Goal: Task Accomplishment & Management: Manage account settings

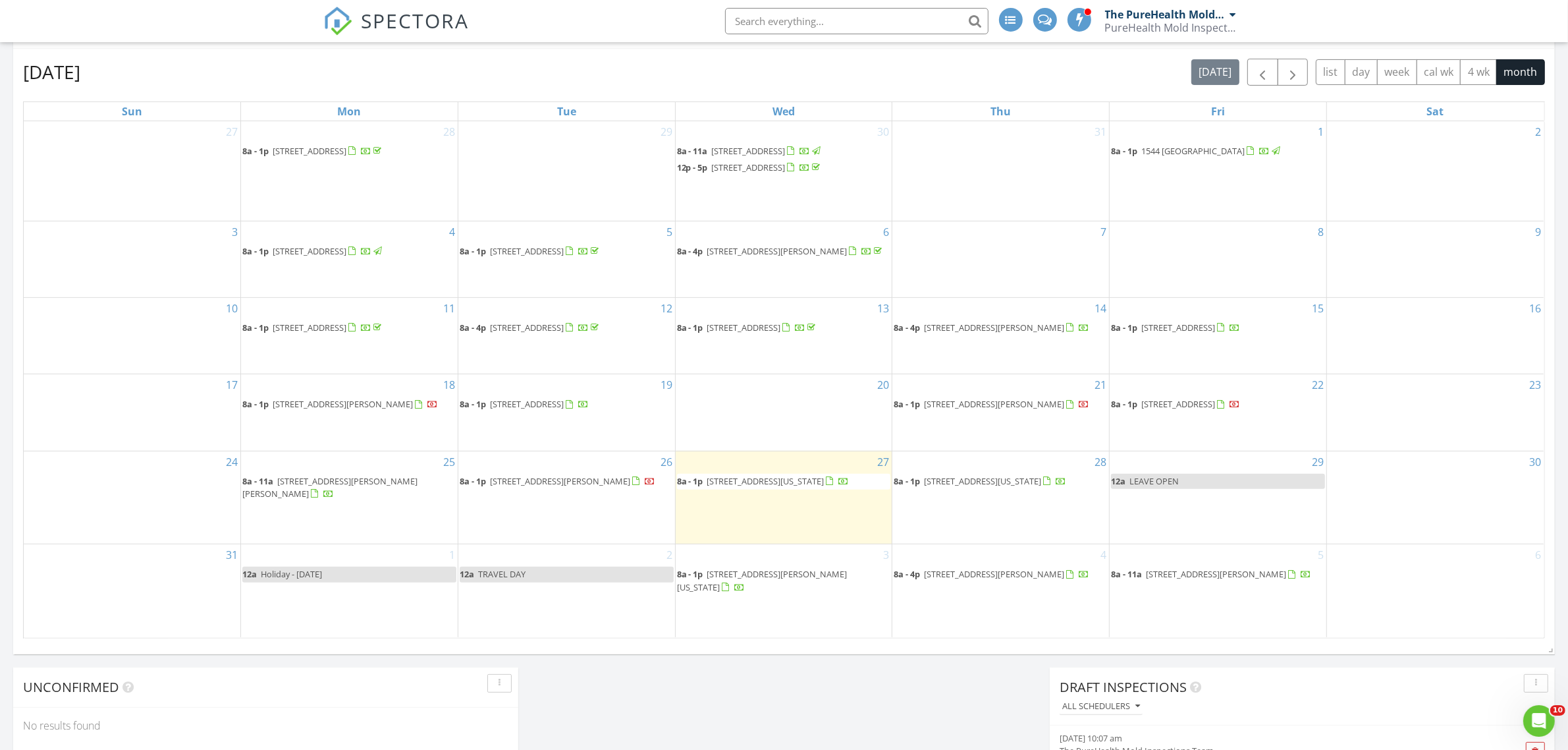
scroll to position [830, 0]
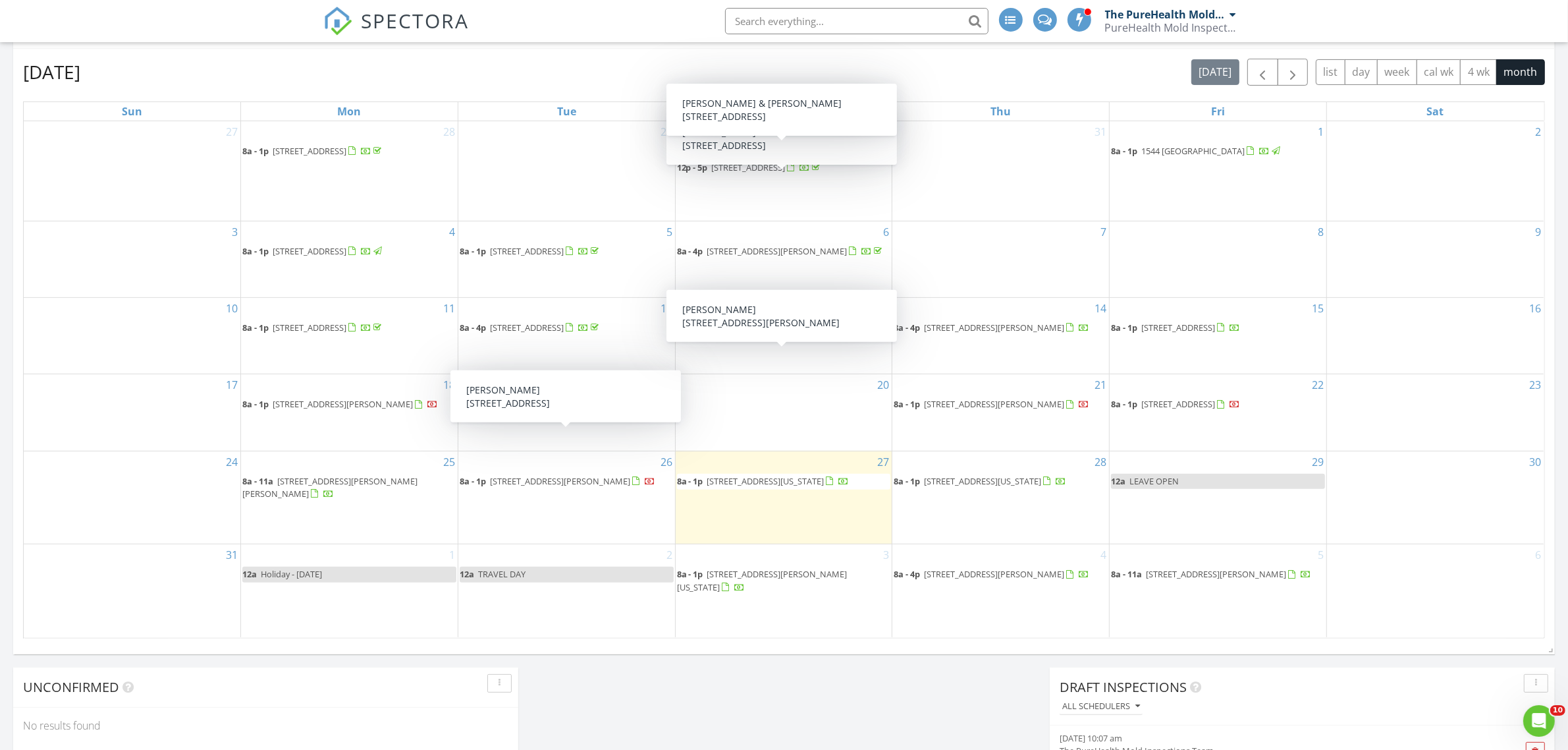
click at [837, 15] on input "text" at bounding box center [856, 21] width 263 height 27
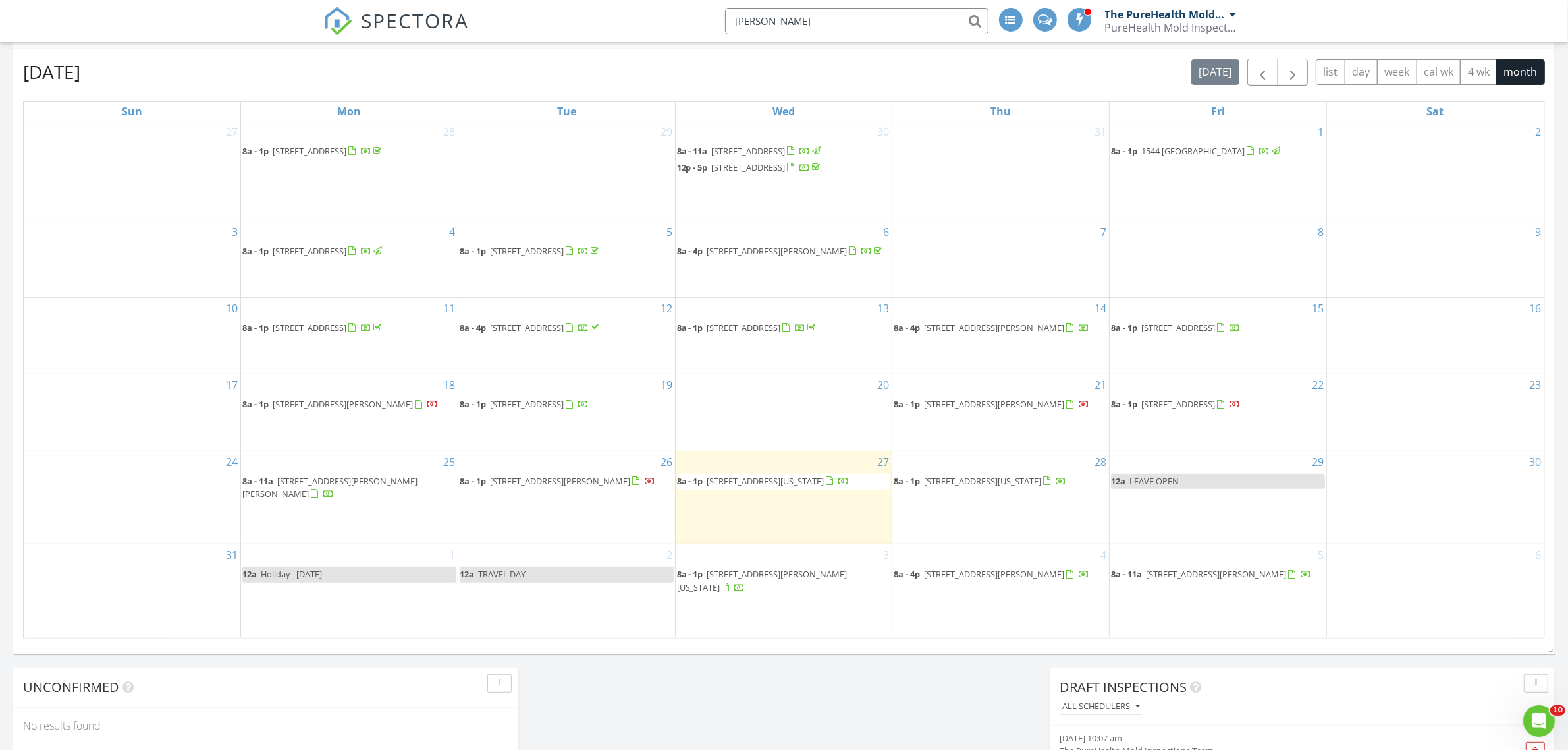
type input "gunter"
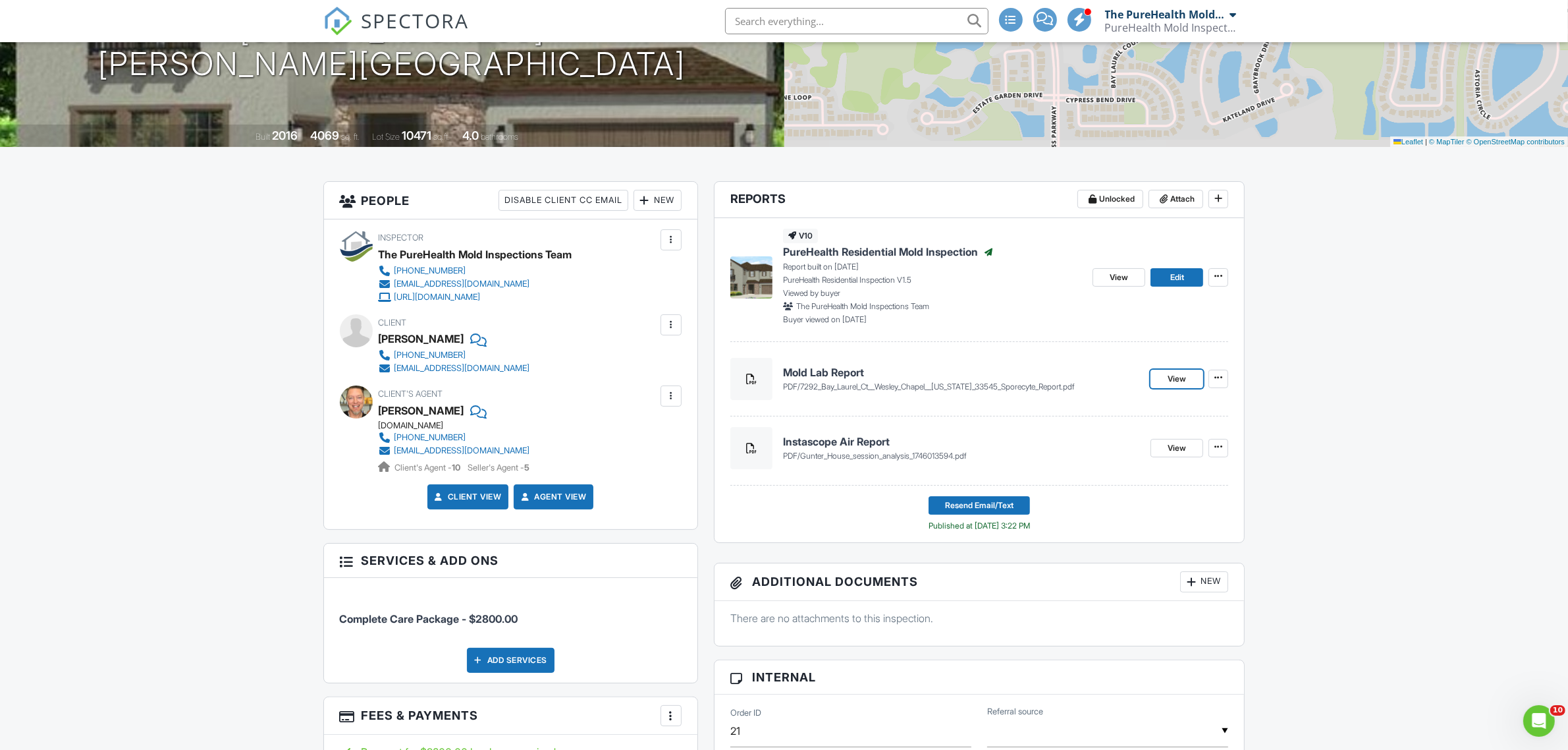
click at [1171, 380] on span "View" at bounding box center [1177, 379] width 18 height 13
drag, startPoint x: 565, startPoint y: 347, endPoint x: 459, endPoint y: 353, distance: 106.2
type textarea "813-469-3432"
click at [459, 353] on div "Client Jennifer Gunter 813-469-3432 jennifergunter18@yahoo.com" at bounding box center [486, 344] width 215 height 60
copy div "813-469-3432"
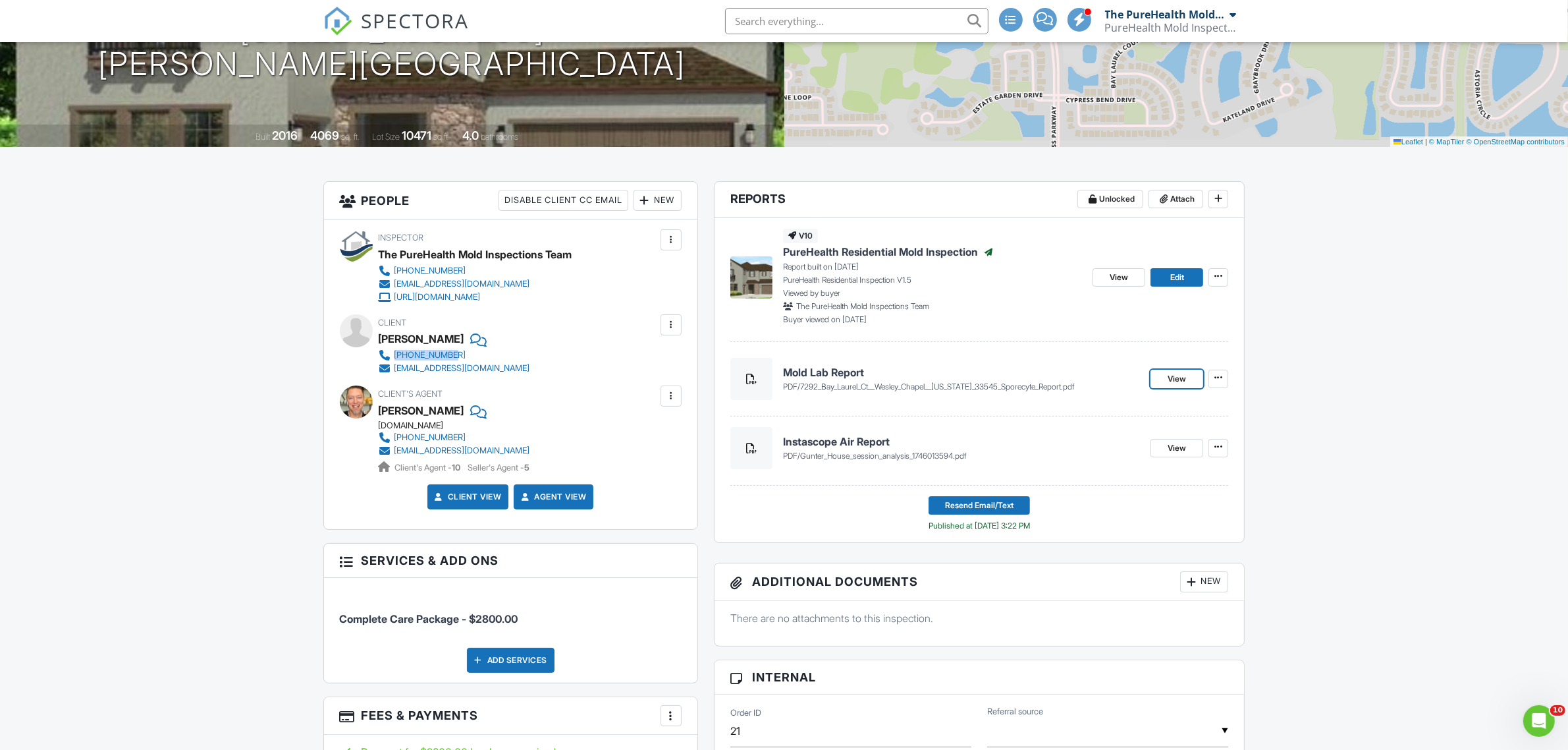
click at [1166, 384] on link "View" at bounding box center [1177, 379] width 53 height 18
click at [1121, 277] on span "View" at bounding box center [1119, 277] width 18 height 13
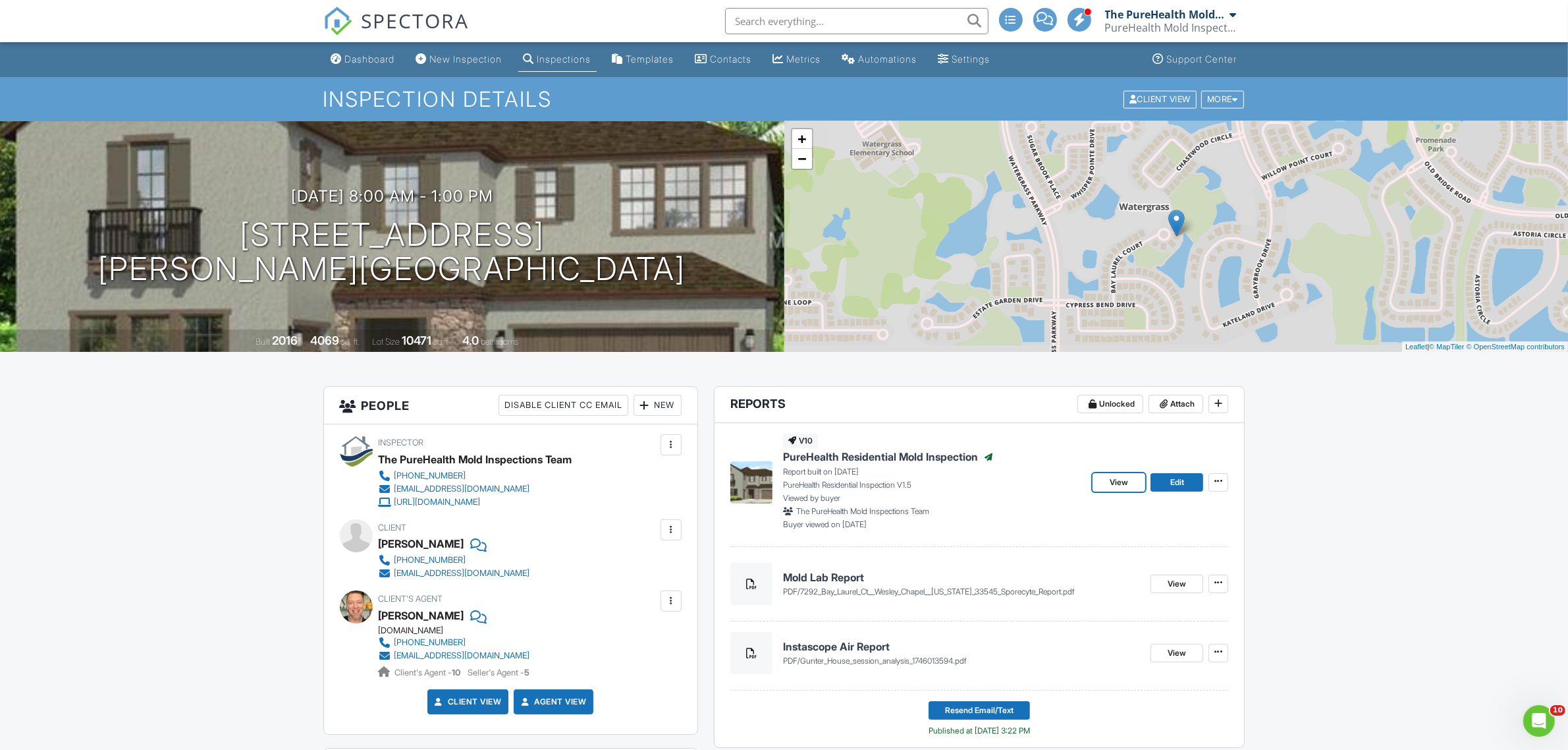
click at [1116, 480] on span "View" at bounding box center [1119, 482] width 18 height 13
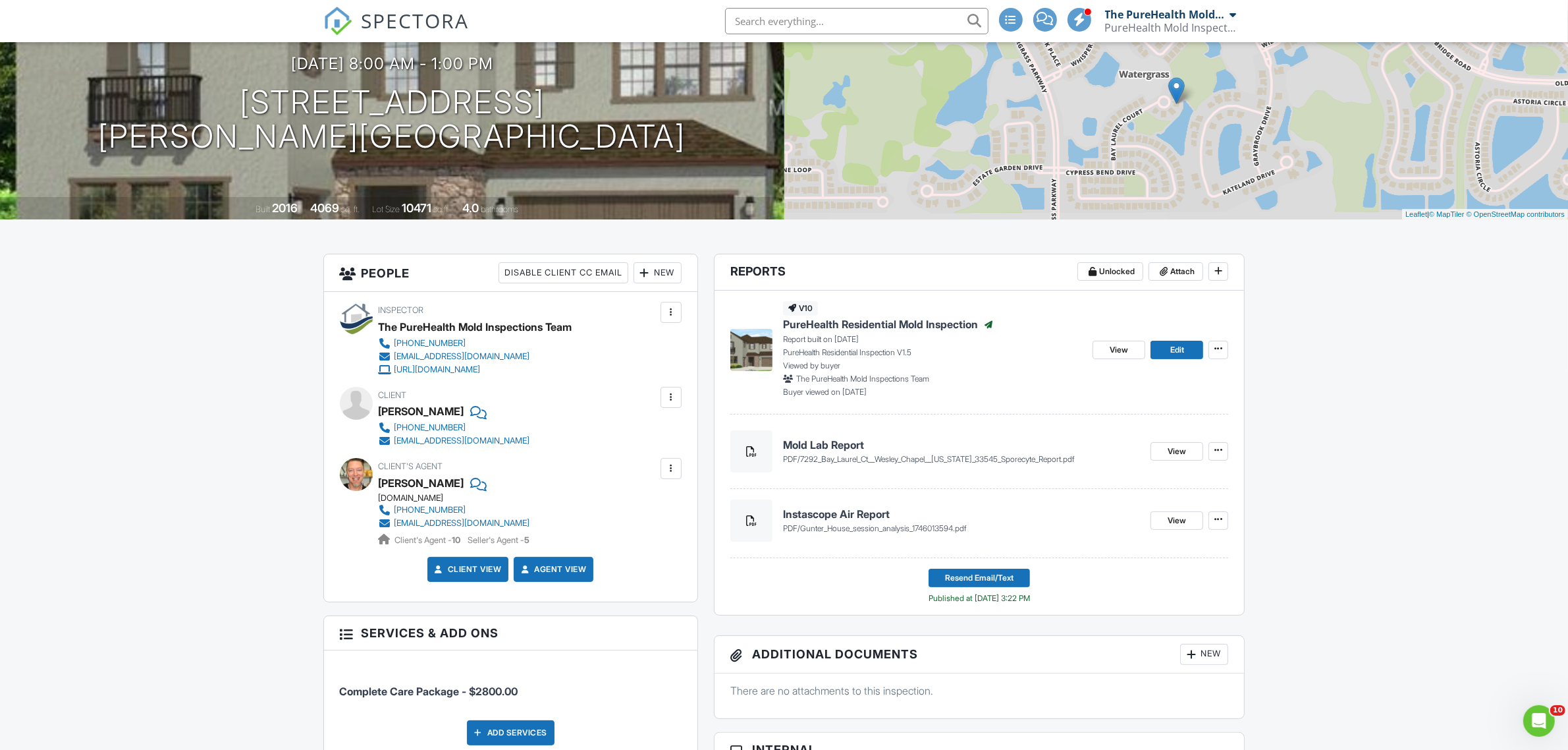
scroll to position [82, 0]
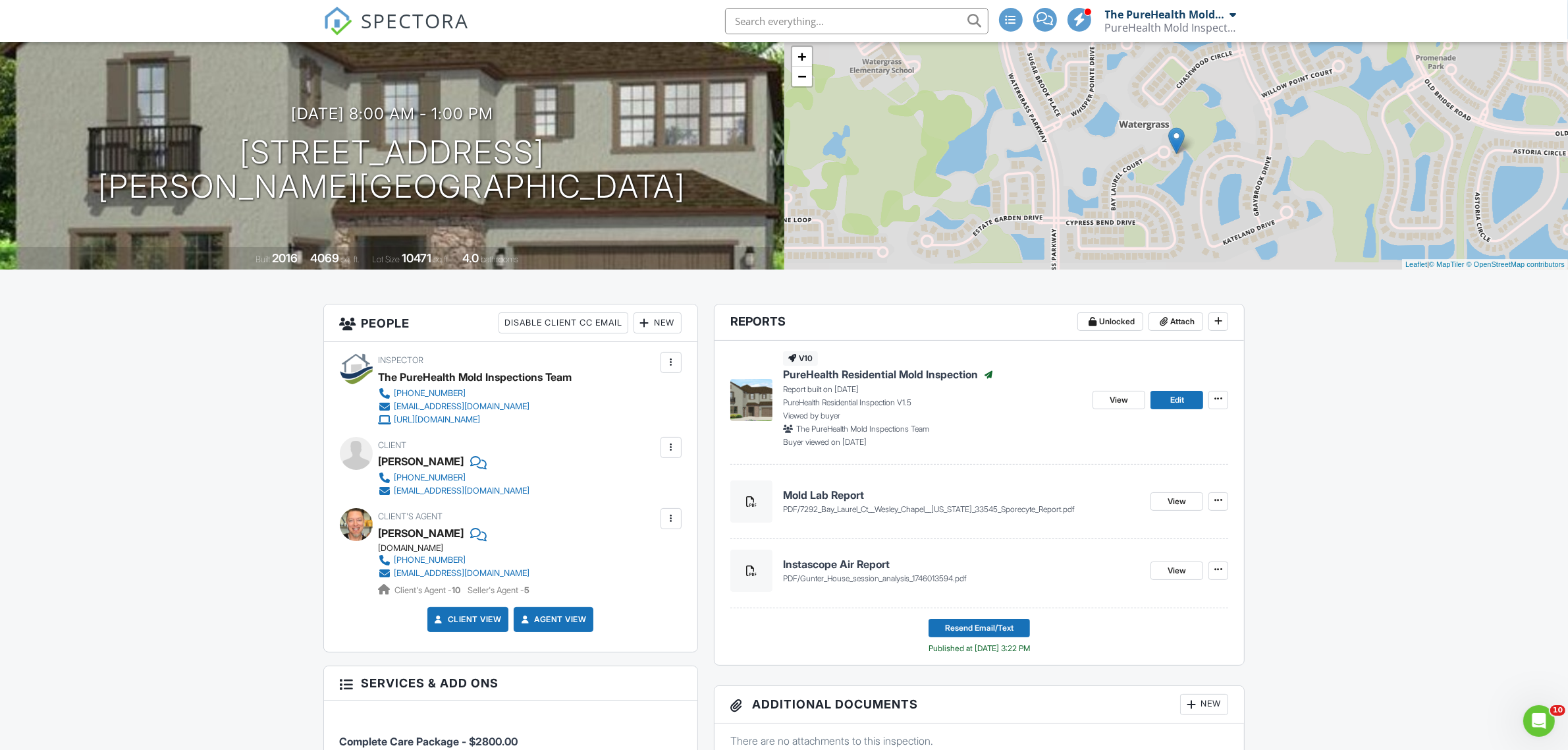
click at [370, 20] on span "SPECTORA" at bounding box center [416, 20] width 108 height 27
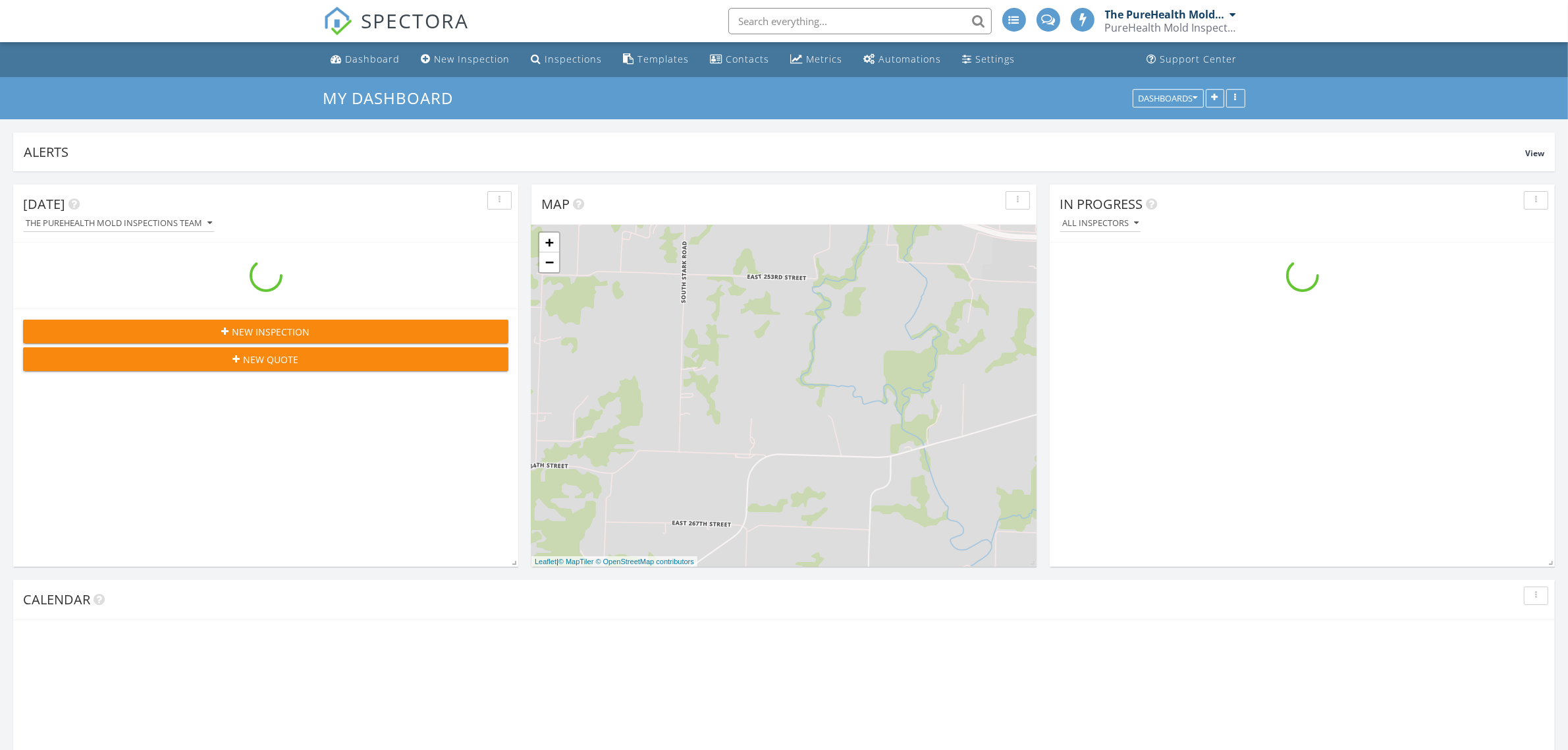
scroll to position [1224, 1594]
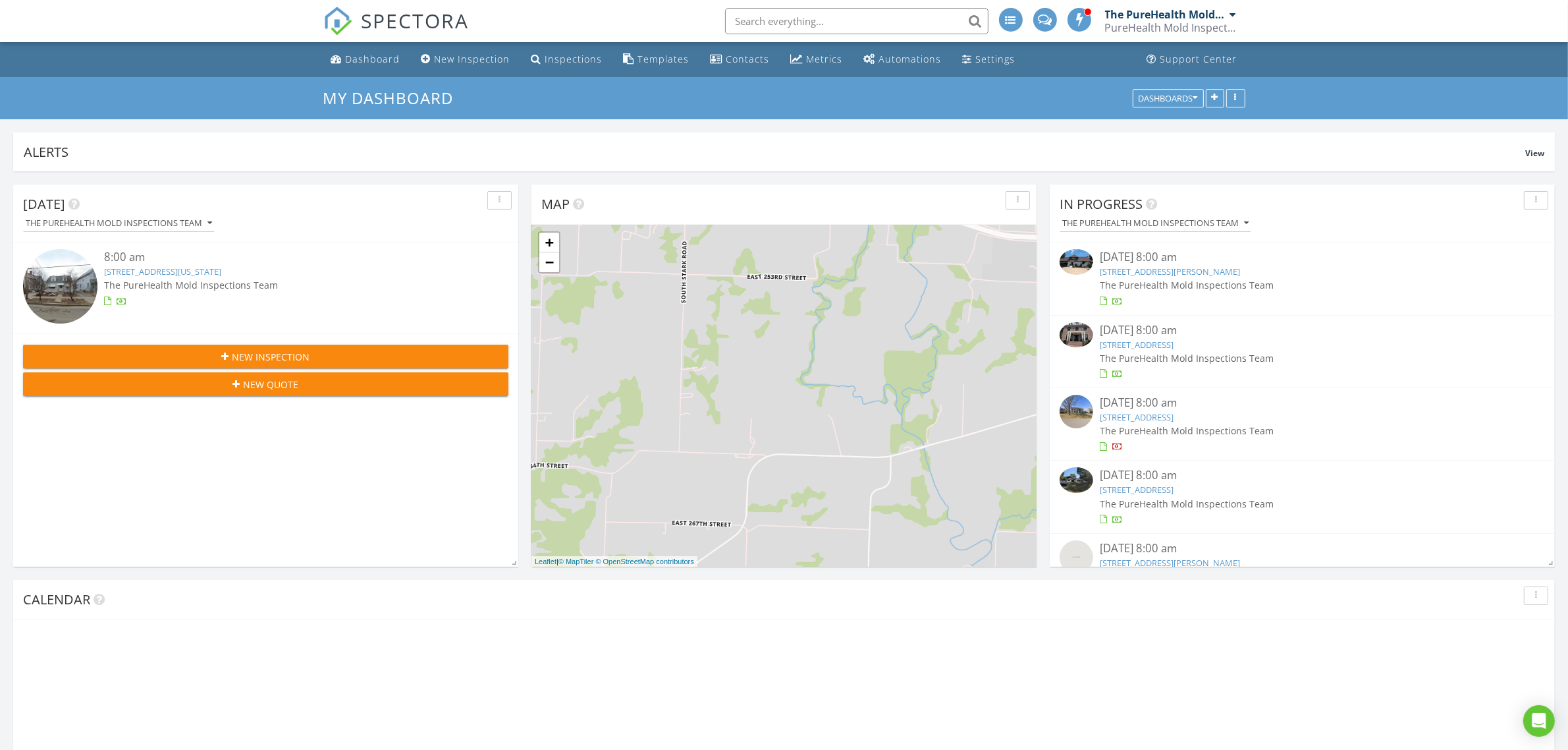
click at [358, 53] on div "Dashboard" at bounding box center [373, 59] width 55 height 13
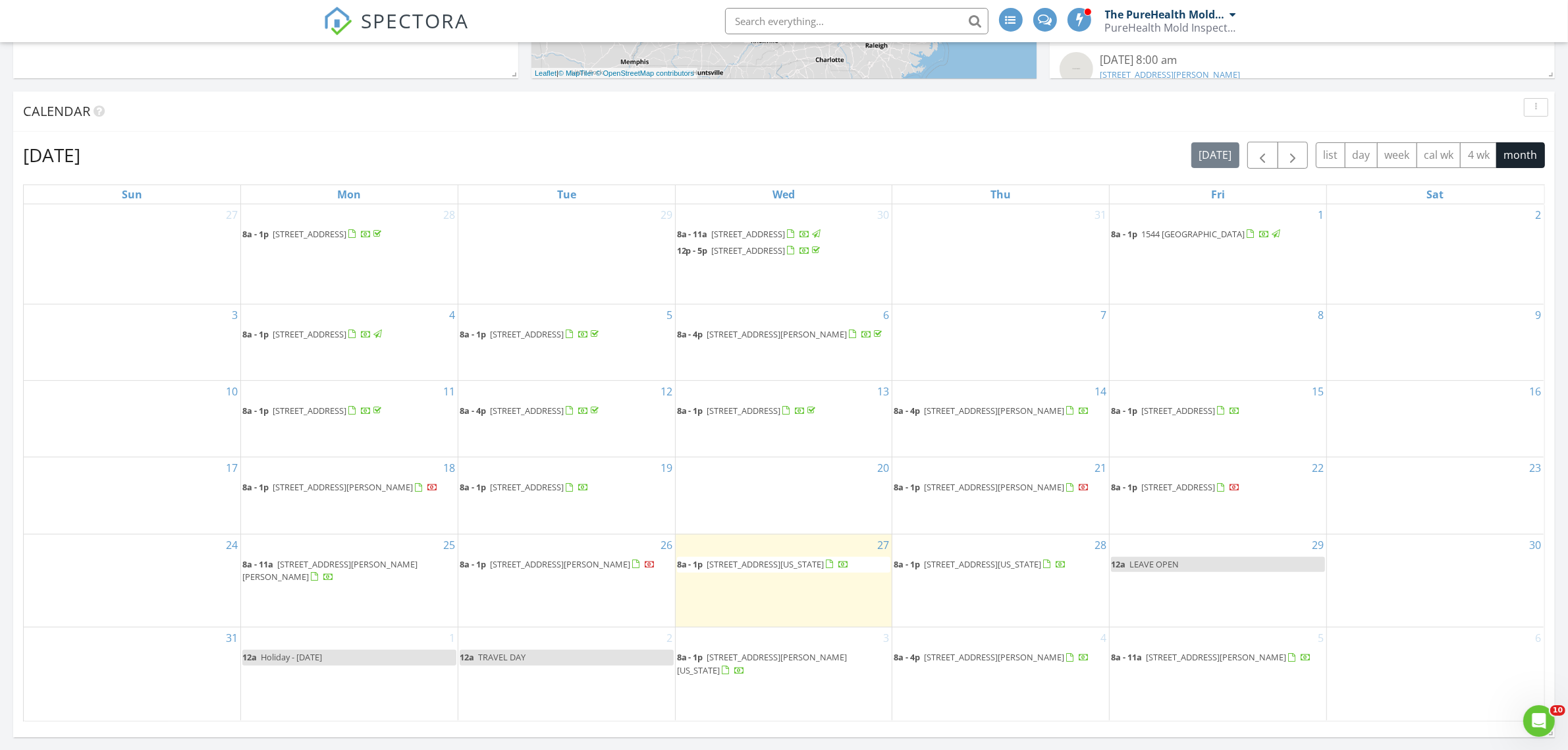
scroll to position [576, 0]
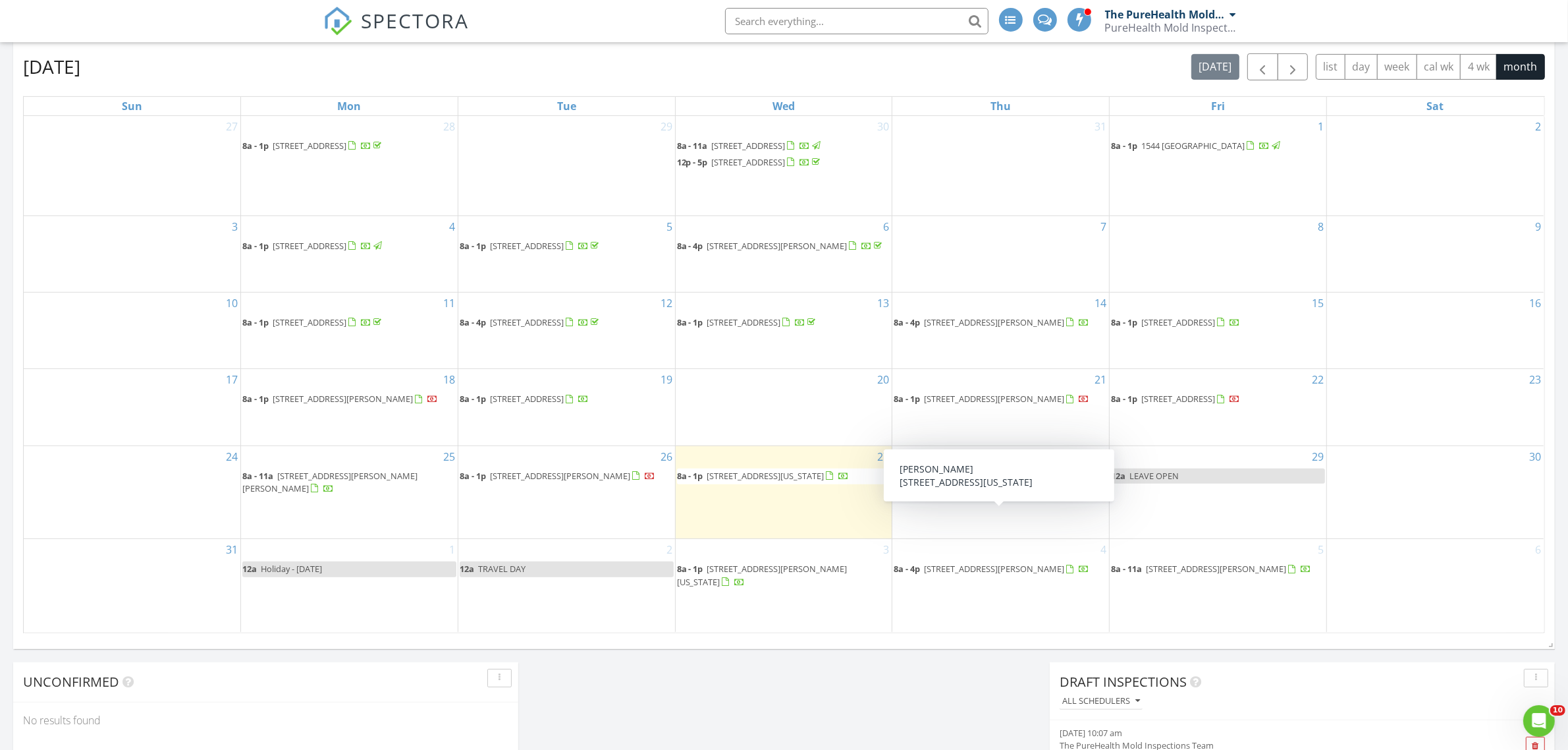
click at [970, 481] on span "7 Essex St 6A, New York 10002" at bounding box center [982, 476] width 117 height 12
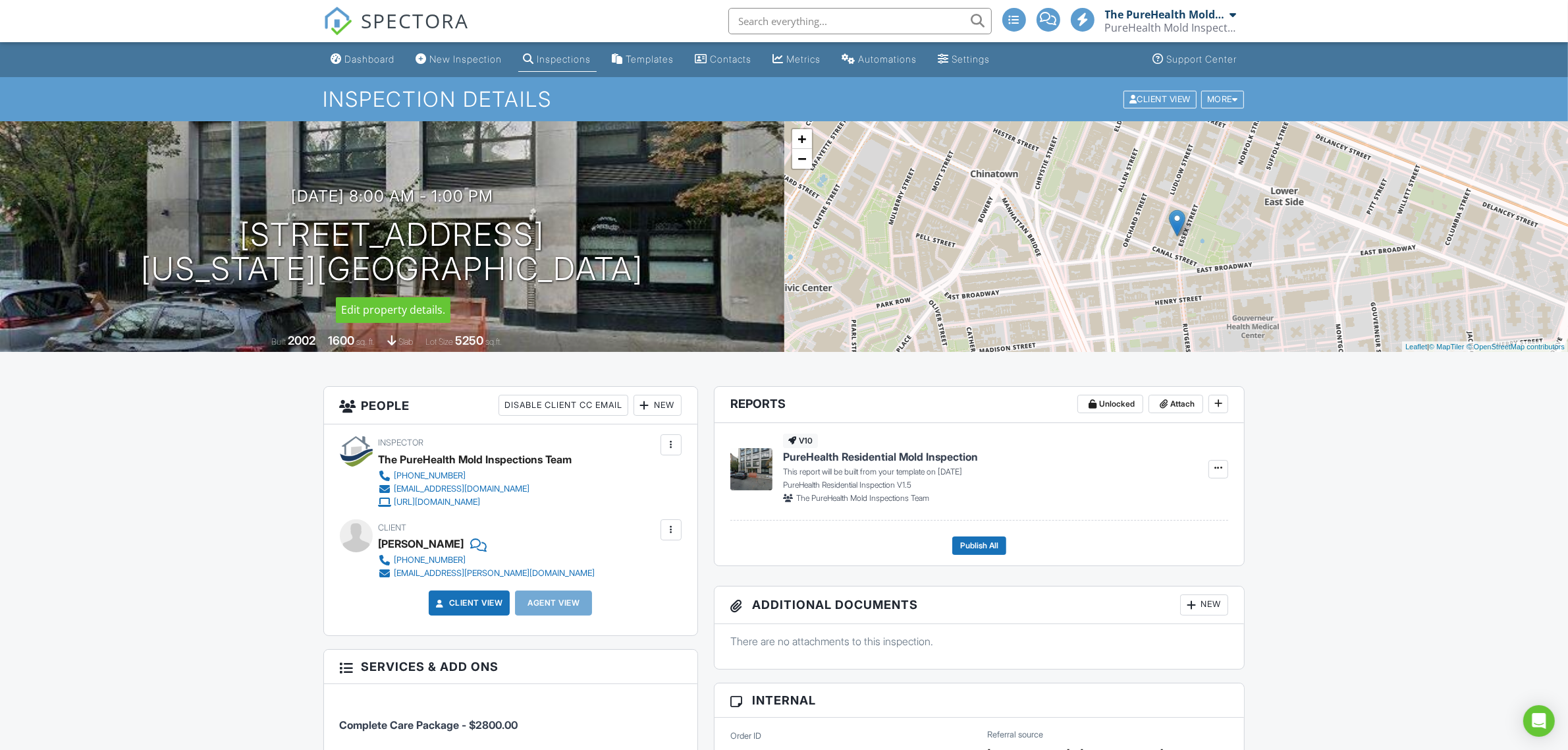
scroll to position [818, 0]
click at [575, 293] on div "[DATE] 8:00 am - 1:00 pm [STREET_ADDRESS] [US_STATE], NY 10002 Built 2002 1600 …" at bounding box center [392, 237] width 785 height 231
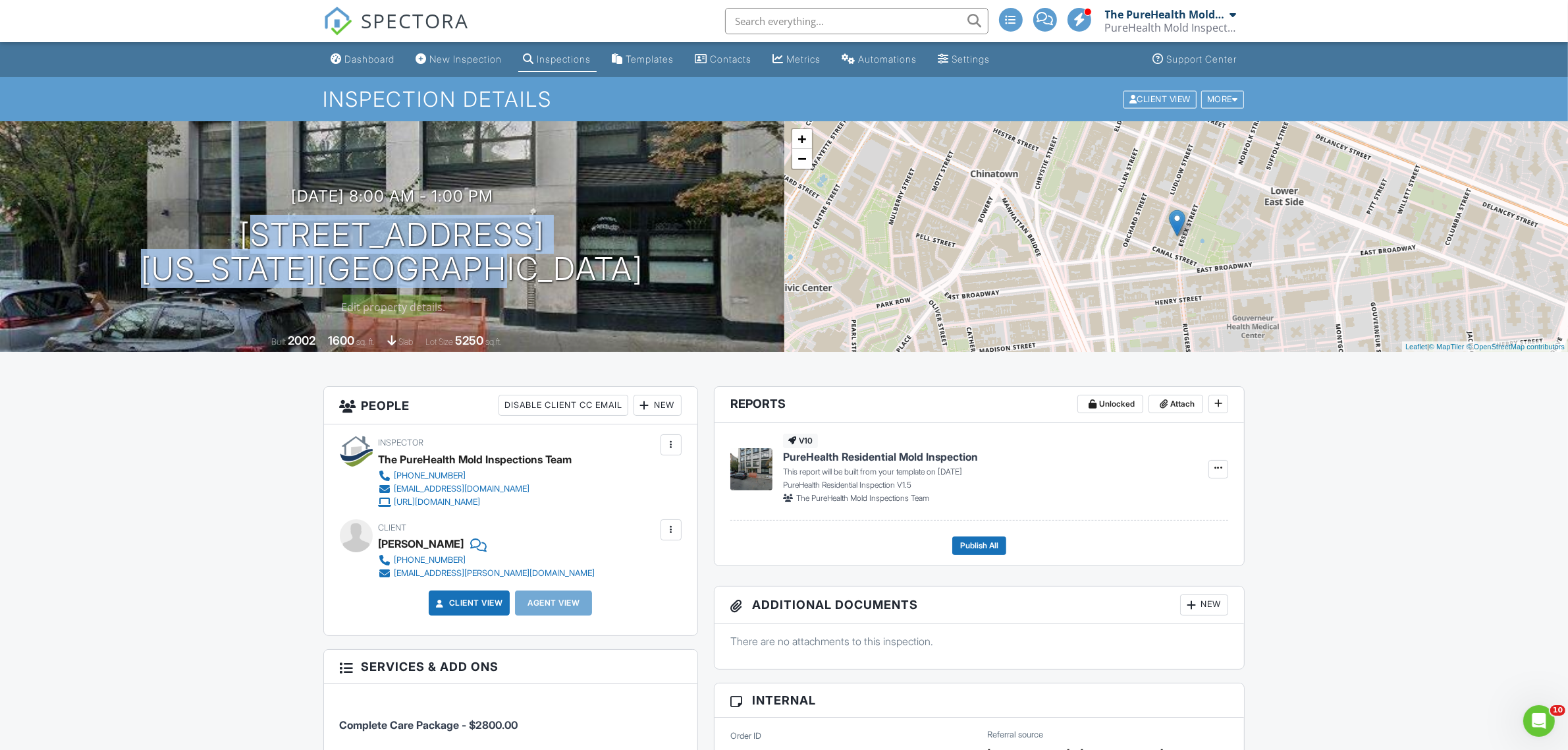
drag, startPoint x: 593, startPoint y: 275, endPoint x: 218, endPoint y: 228, distance: 377.9
type textarea "7 ESSEX ST 6A NEW YORK, NY 10002"
click at [218, 228] on div "08/28/2025 8:00 am - 1:00 pm 7 Essex St 6A New York, NY 10002" at bounding box center [392, 237] width 785 height 100
copy h1 "7 Essex St 6A New York, NY 10002"
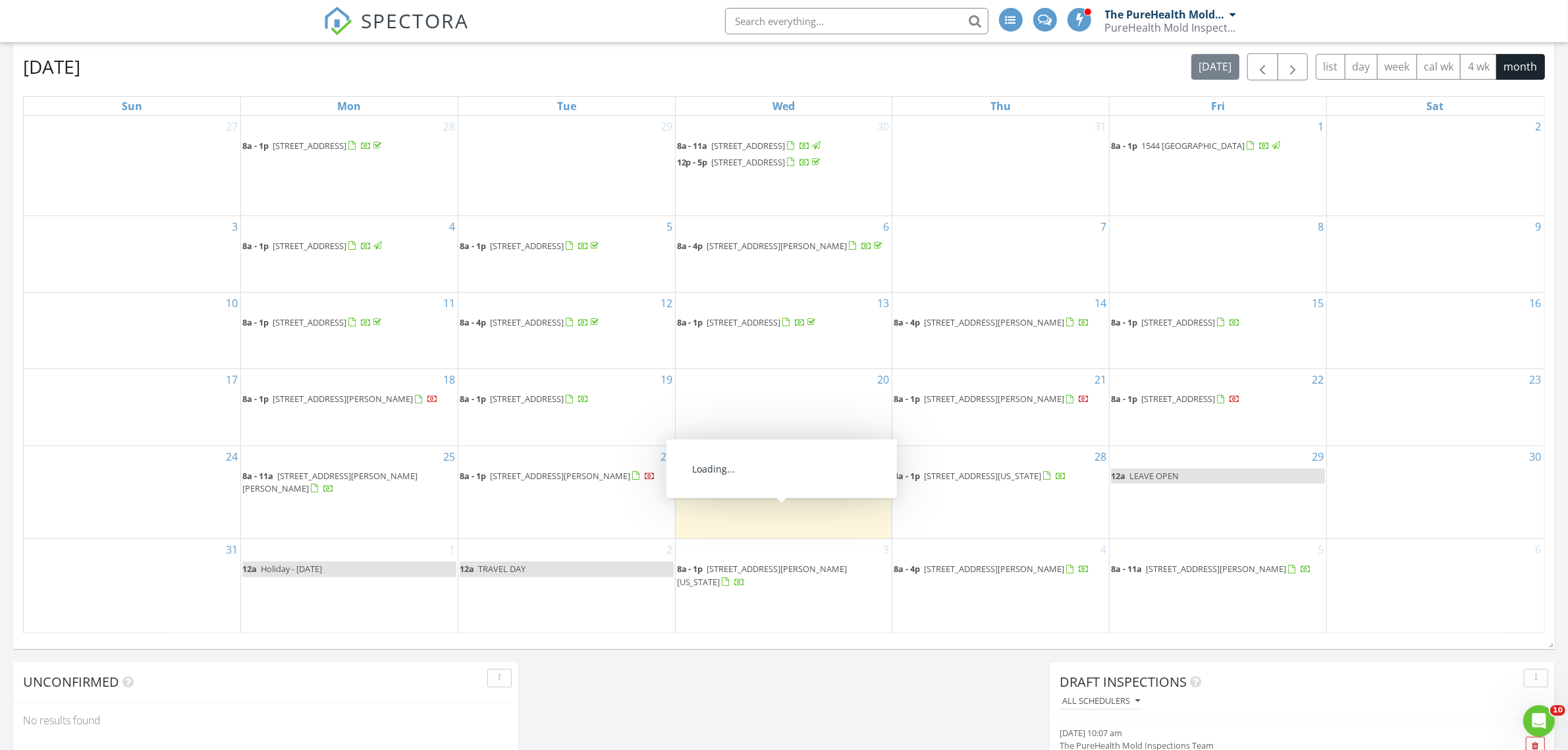
click at [811, 481] on span "201 Washington St, Saratoga Springs 12866" at bounding box center [766, 476] width 117 height 12
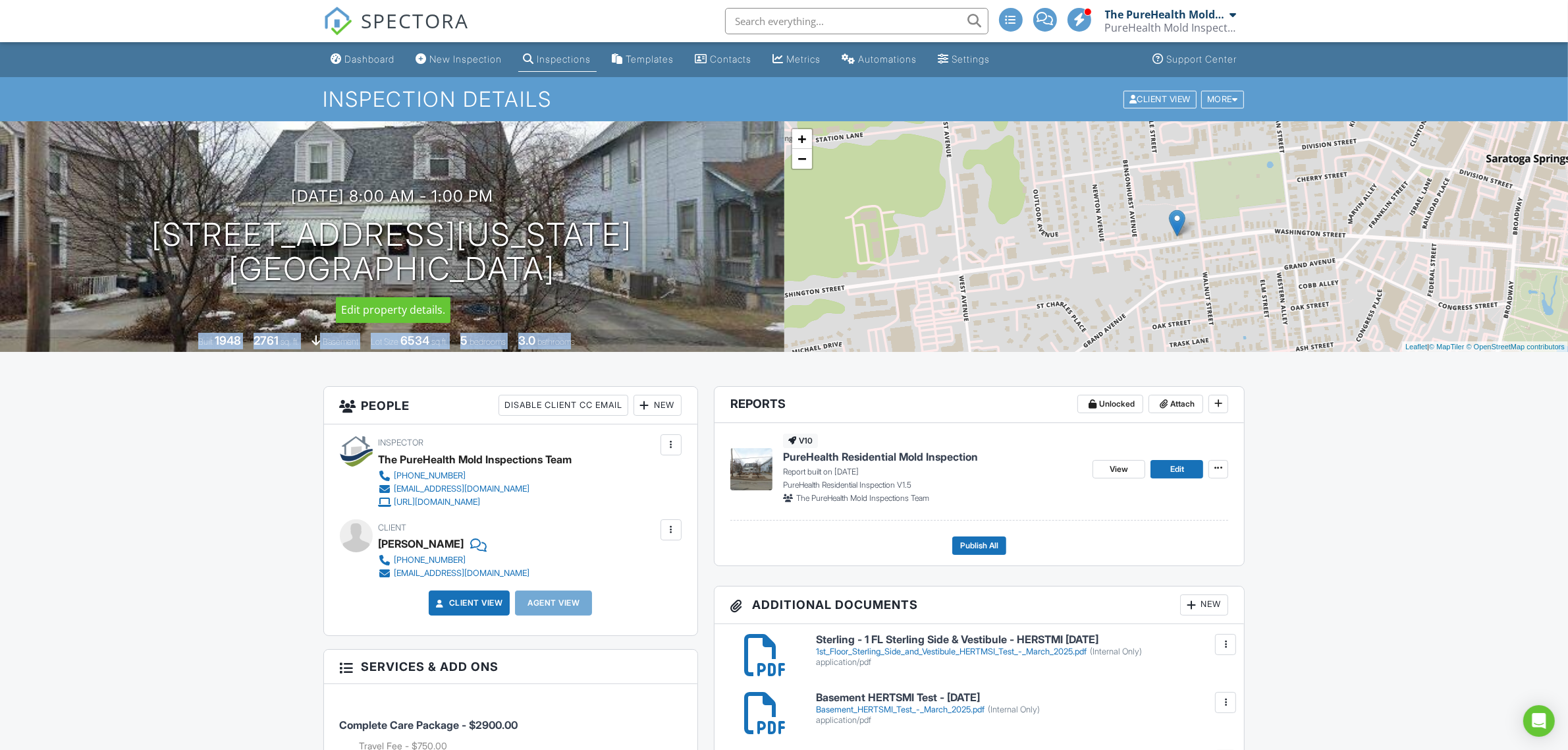
scroll to position [818, 0]
click at [681, 292] on div "[DATE] 8:00 am - 1:00 pm [STREET_ADDRESS][US_STATE] [GEOGRAPHIC_DATA], NY 12866…" at bounding box center [392, 237] width 785 height 231
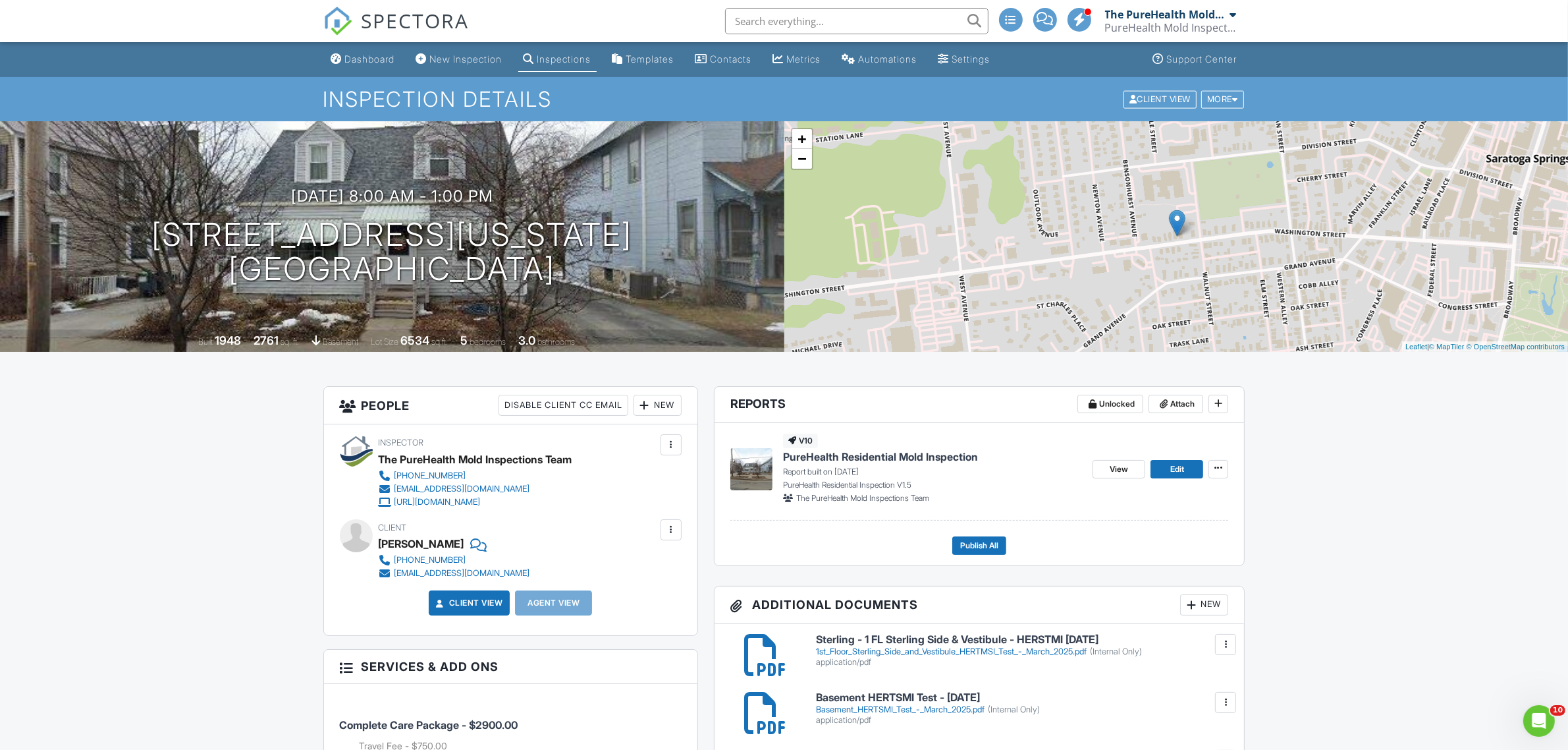
scroll to position [0, 0]
drag, startPoint x: 642, startPoint y: 274, endPoint x: 232, endPoint y: 238, distance: 411.6
type textarea "[STREET_ADDRESS][US_STATE]"
click at [232, 238] on div "[DATE] 8:00 am - 1:00 pm [STREET_ADDRESS][US_STATE] [GEOGRAPHIC_DATA], NY 12866" at bounding box center [392, 237] width 785 height 100
copy h1 "[STREET_ADDRESS][US_STATE]"
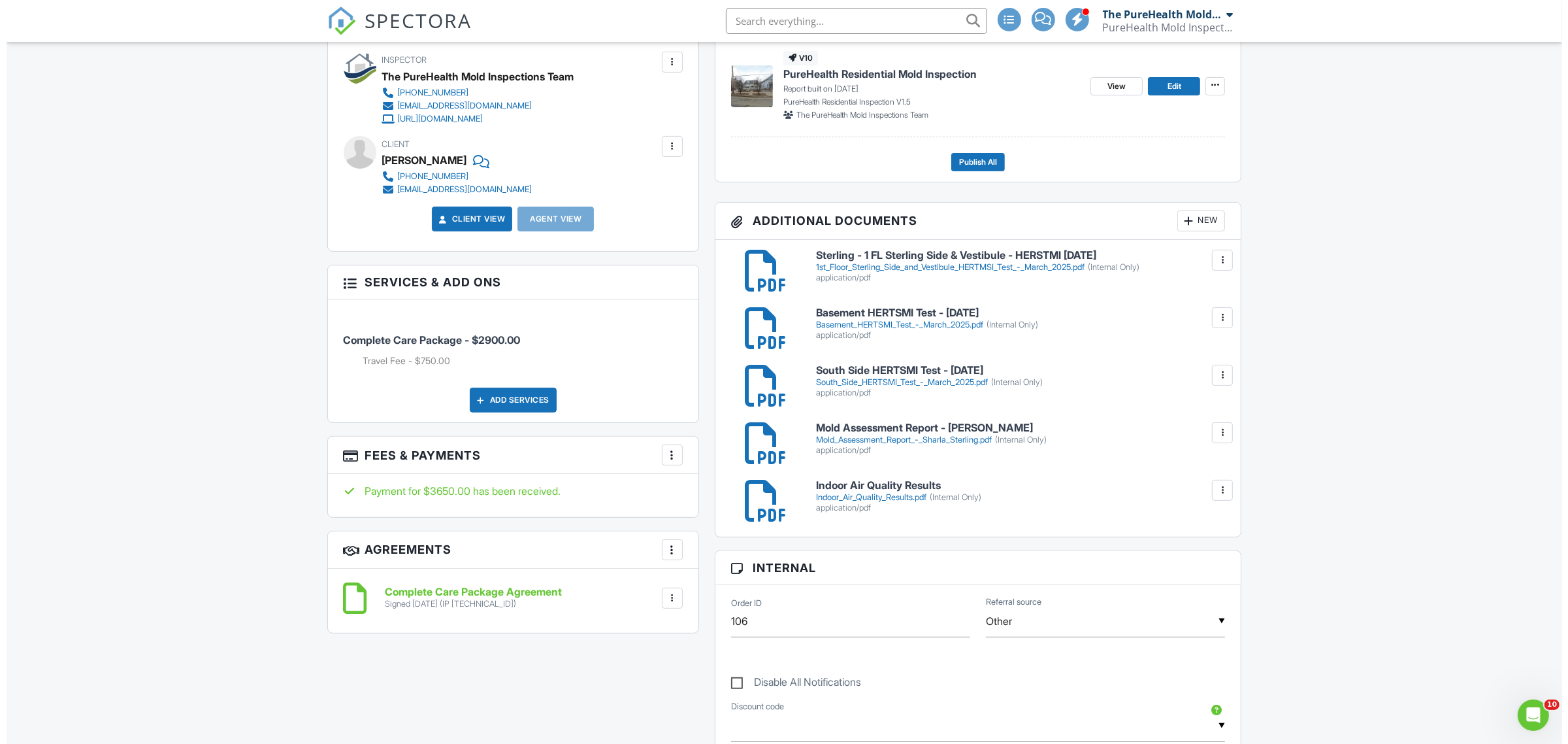
scroll to position [409, 0]
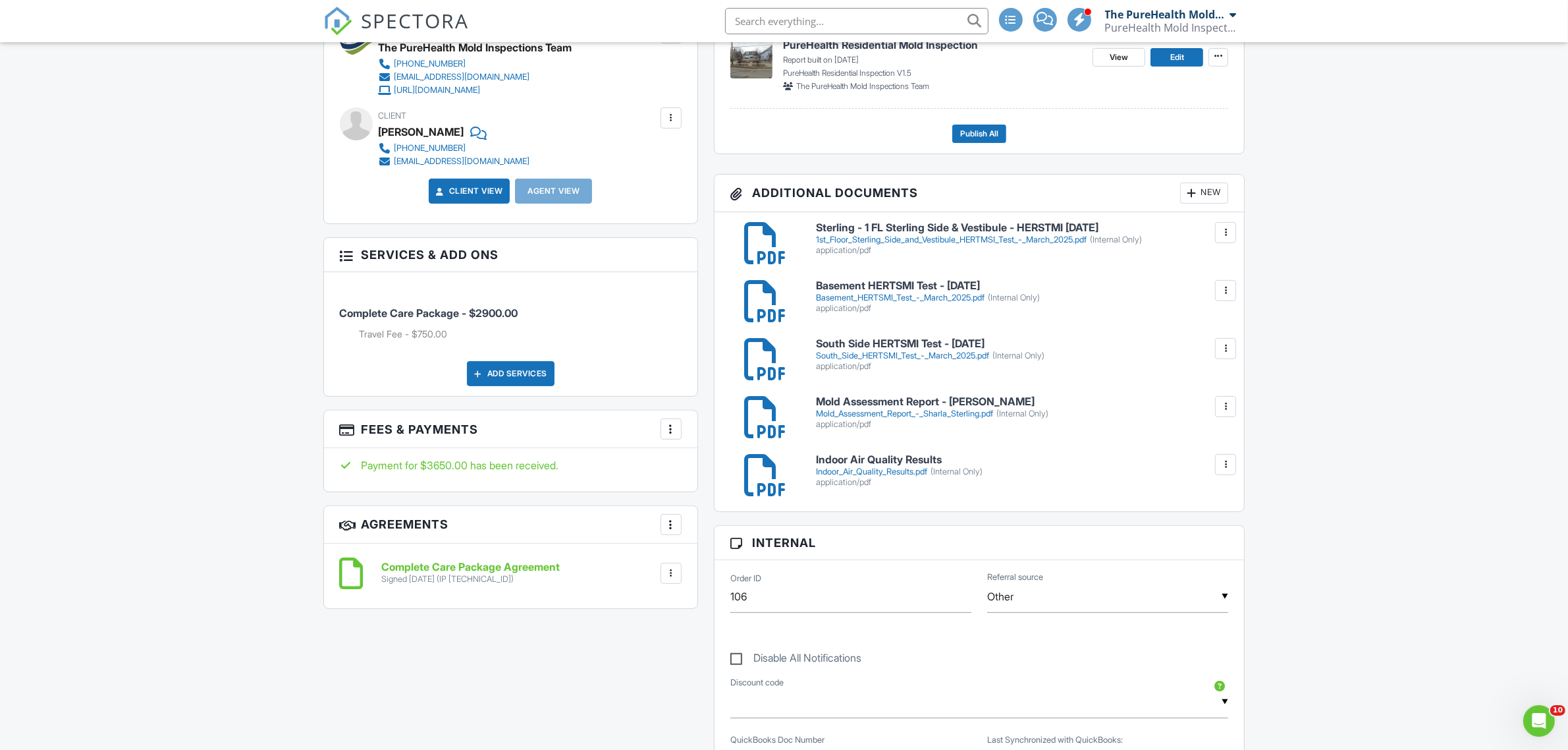
click at [519, 373] on div "Add Services" at bounding box center [511, 374] width 88 height 25
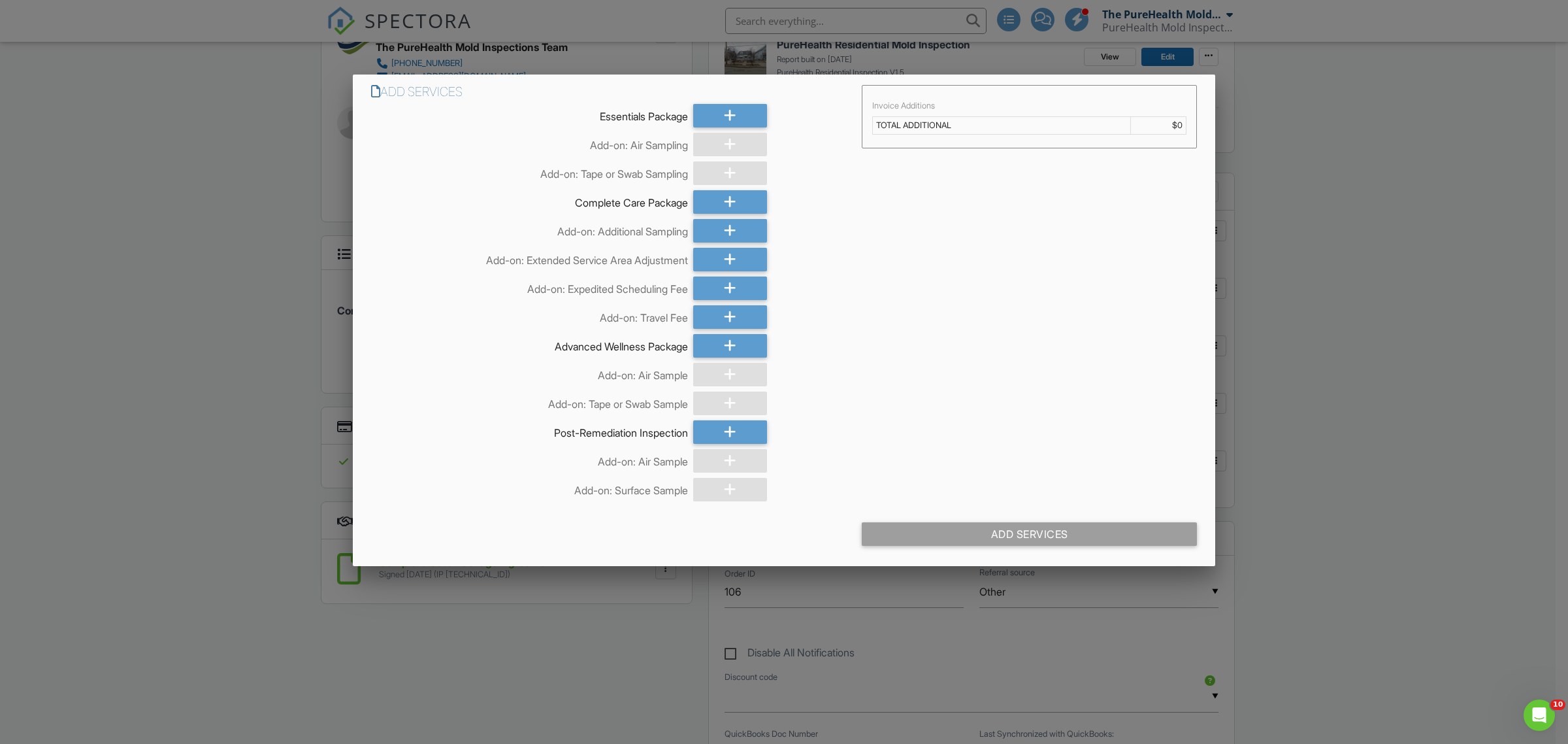
click at [718, 227] on div at bounding box center [730, 231] width 74 height 24
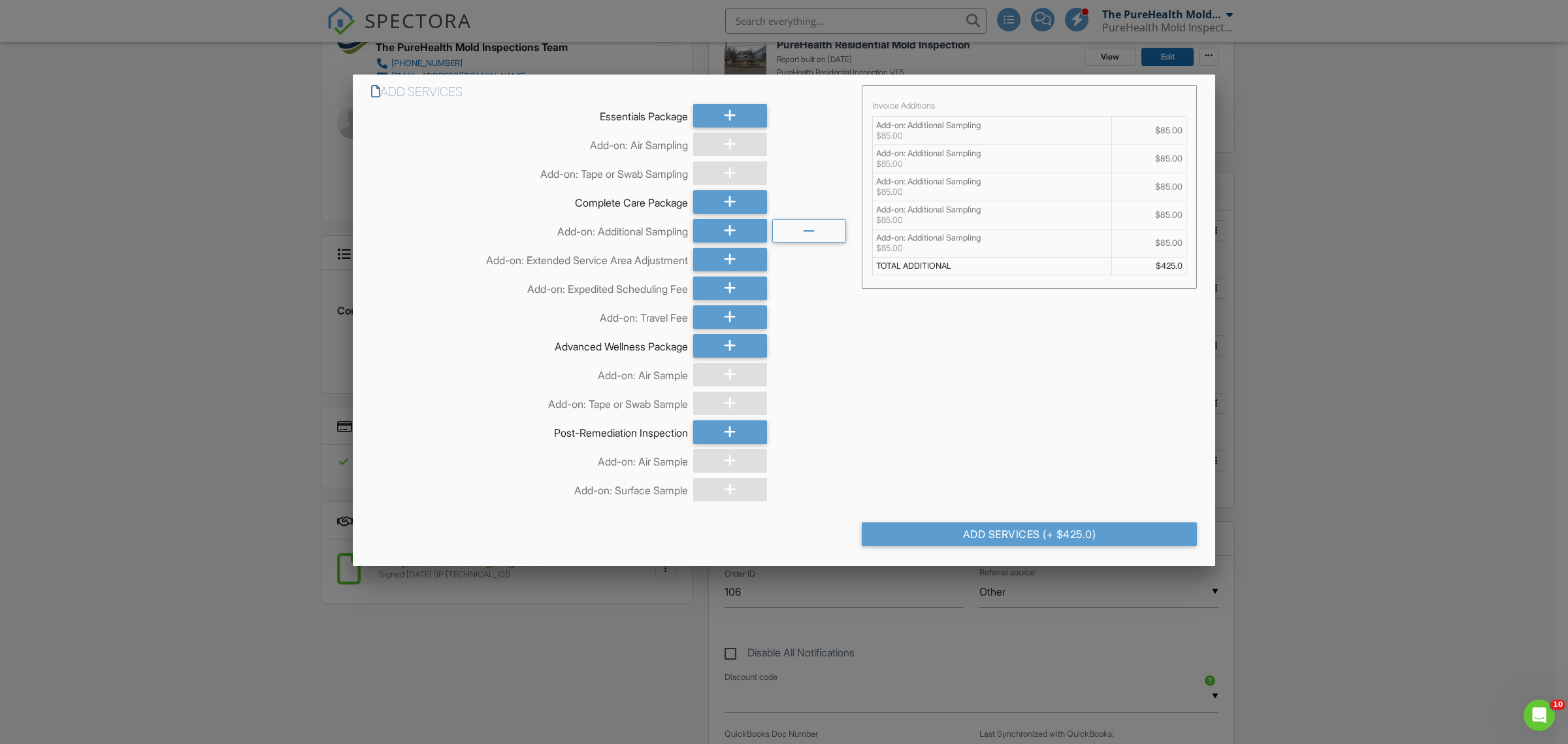
click at [734, 230] on icon at bounding box center [730, 231] width 13 height 24
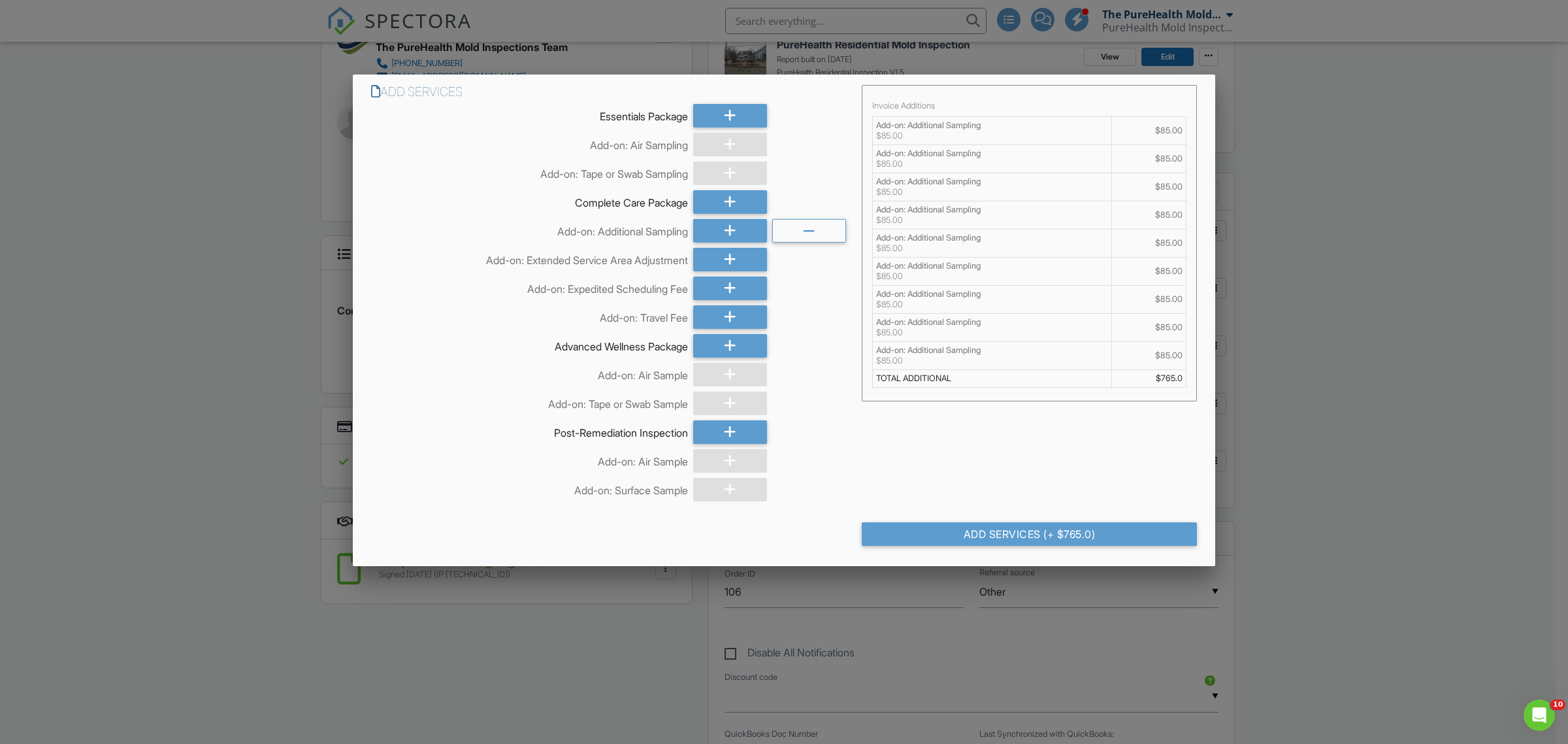
click at [734, 230] on icon at bounding box center [730, 231] width 13 height 24
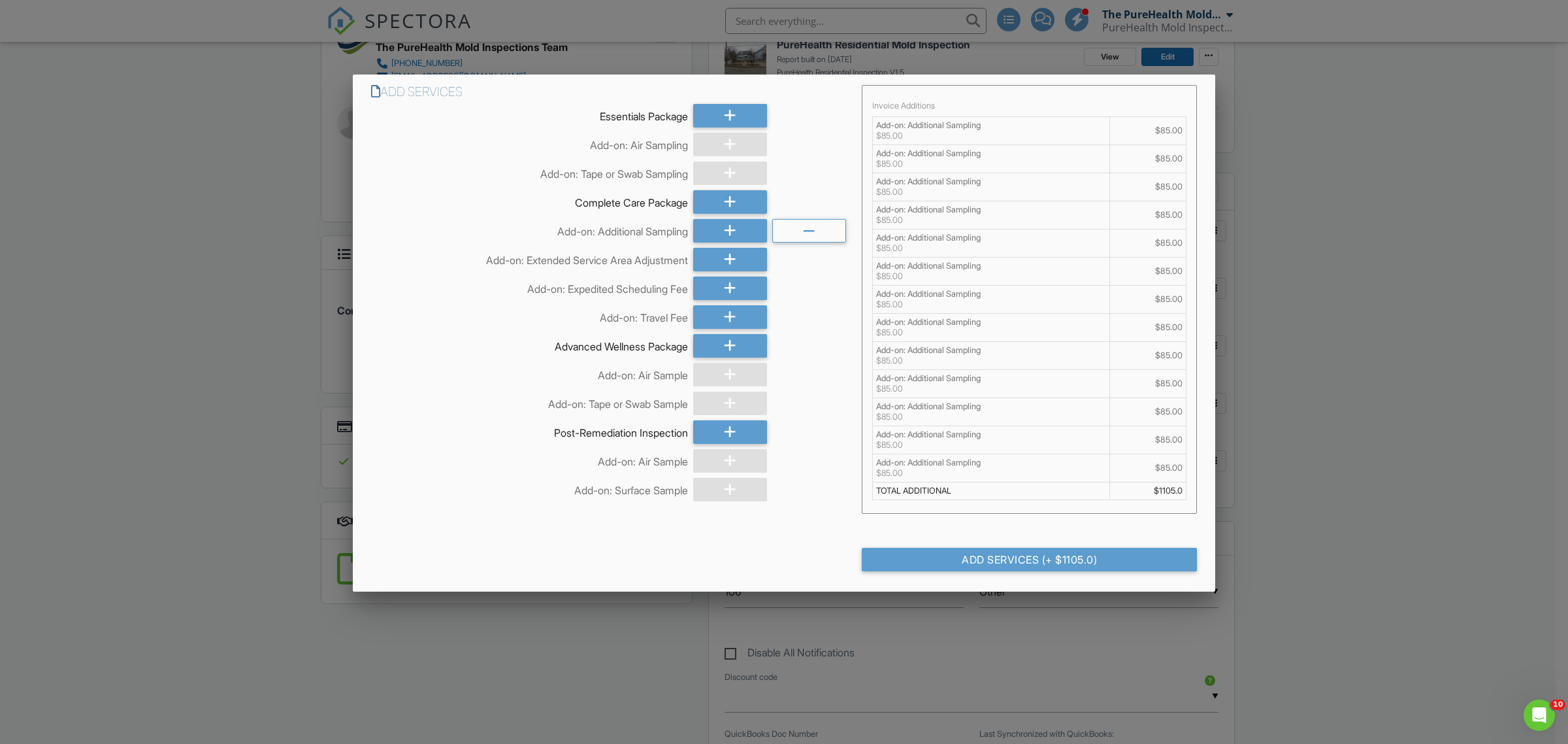
click at [729, 226] on icon at bounding box center [730, 231] width 13 height 24
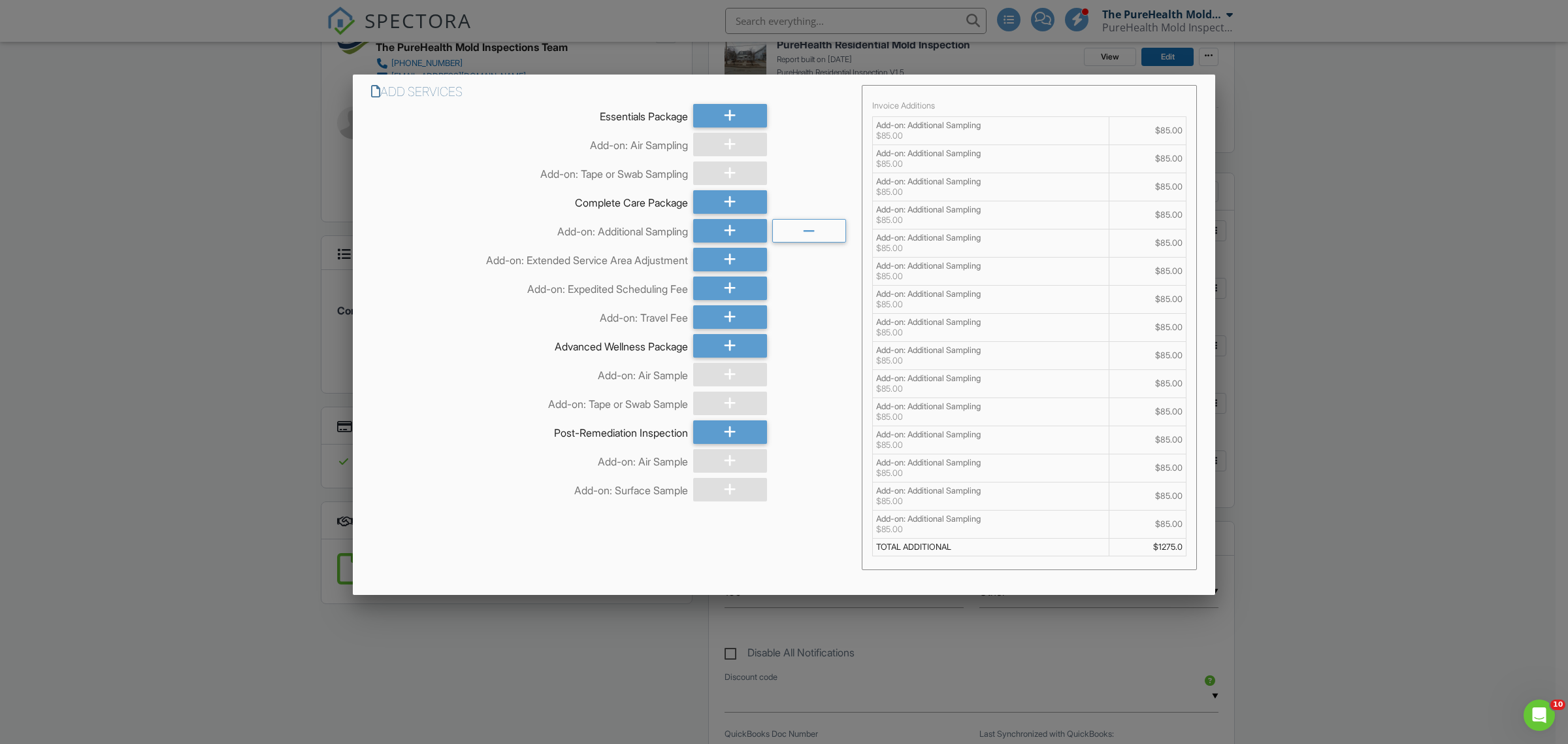
click at [729, 226] on icon at bounding box center [730, 231] width 13 height 24
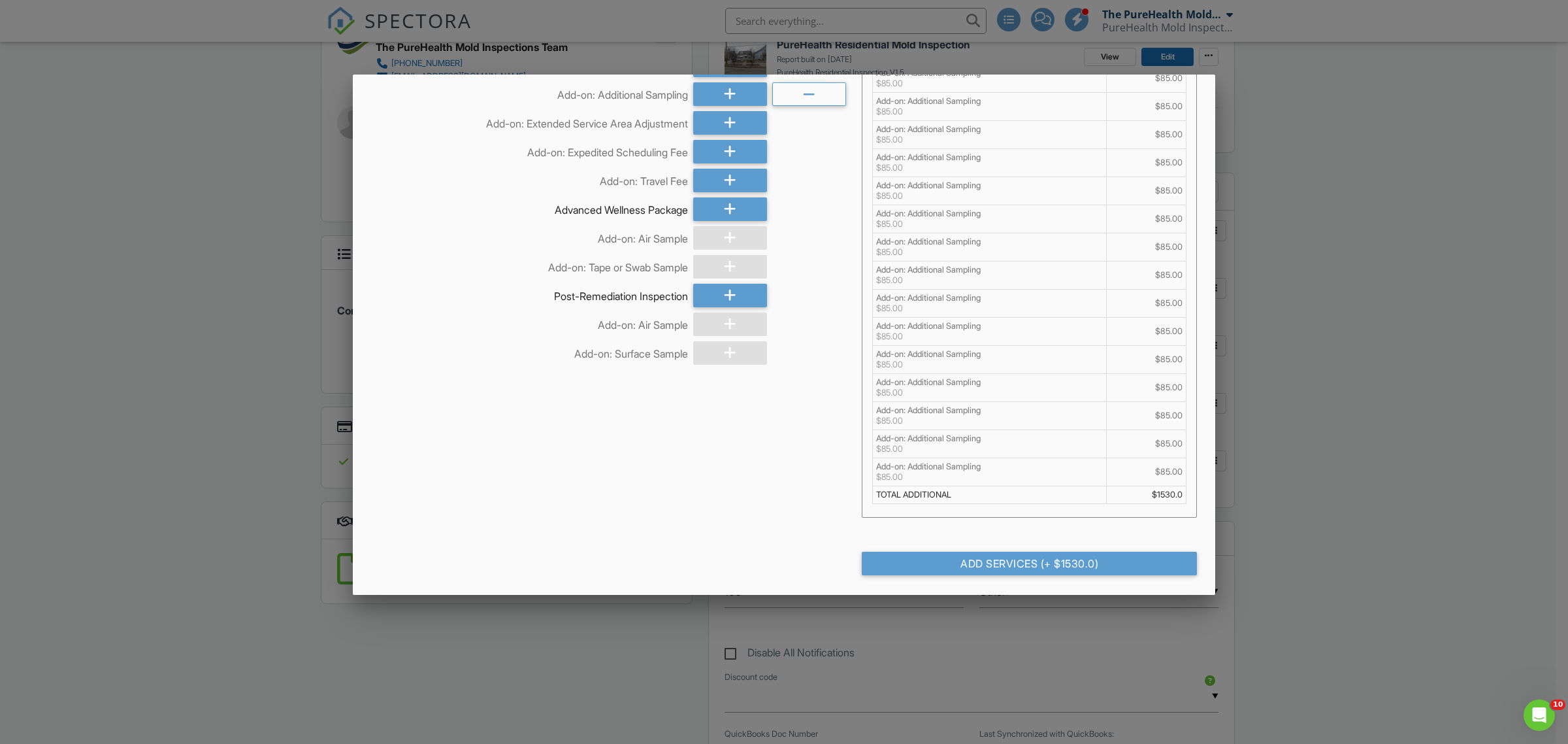
scroll to position [139, 0]
click at [990, 561] on div "Add Services (+ $1530.0)" at bounding box center [1029, 563] width 335 height 24
